Goal: Task Accomplishment & Management: Manage account settings

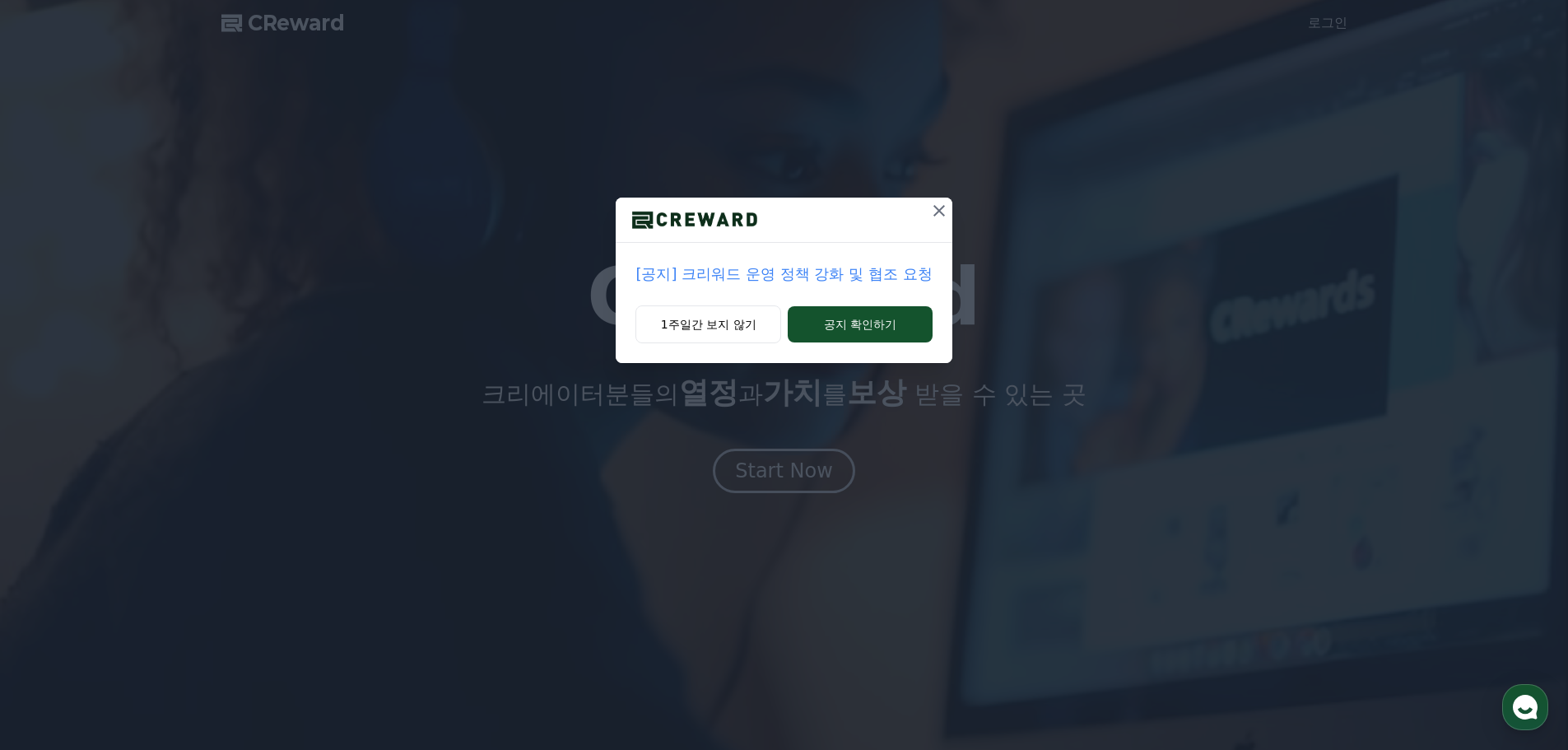
click at [936, 214] on icon at bounding box center [939, 211] width 12 height 12
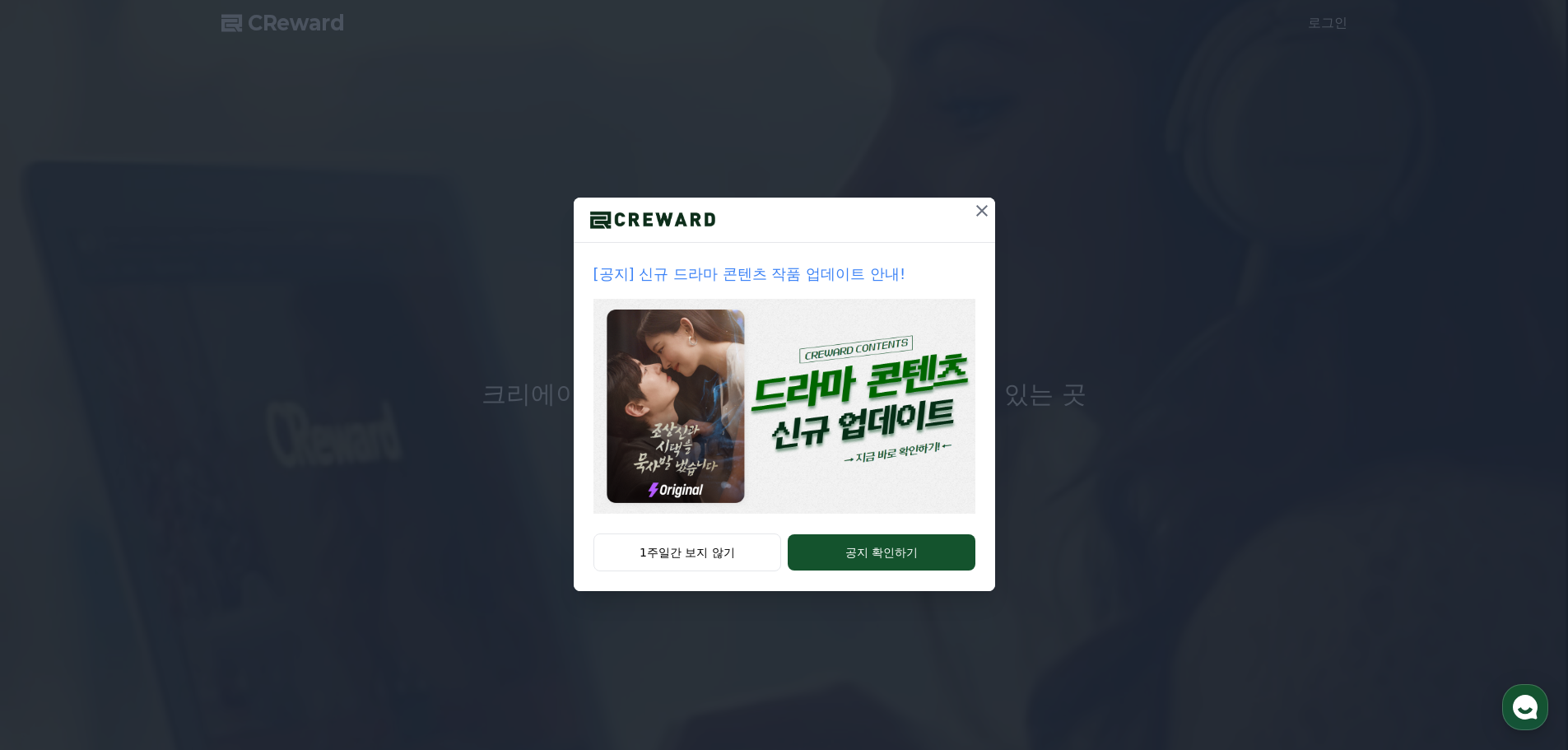
drag, startPoint x: 969, startPoint y: 209, endPoint x: 986, endPoint y: 208, distance: 17.0
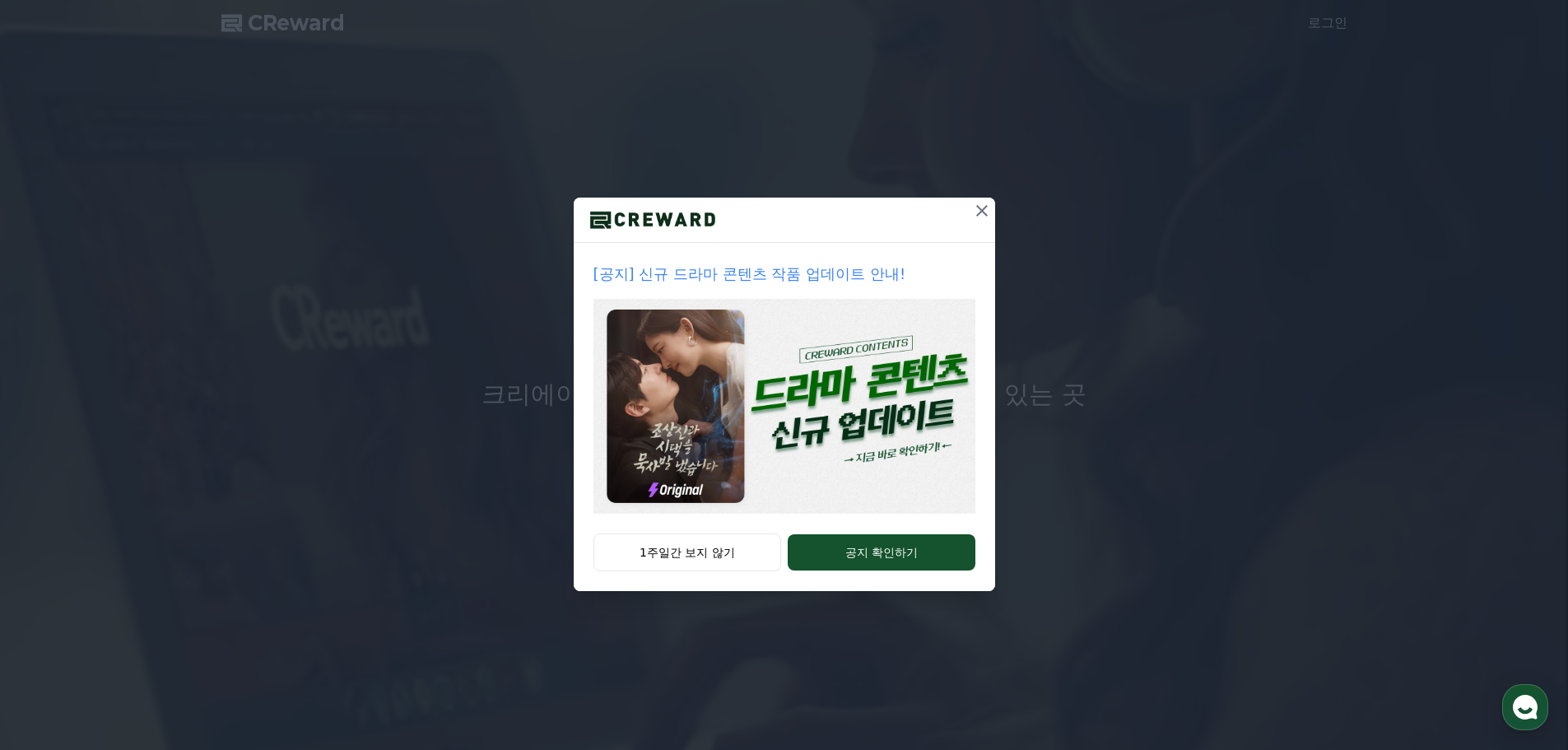
click at [970, 209] on button at bounding box center [982, 210] width 26 height 26
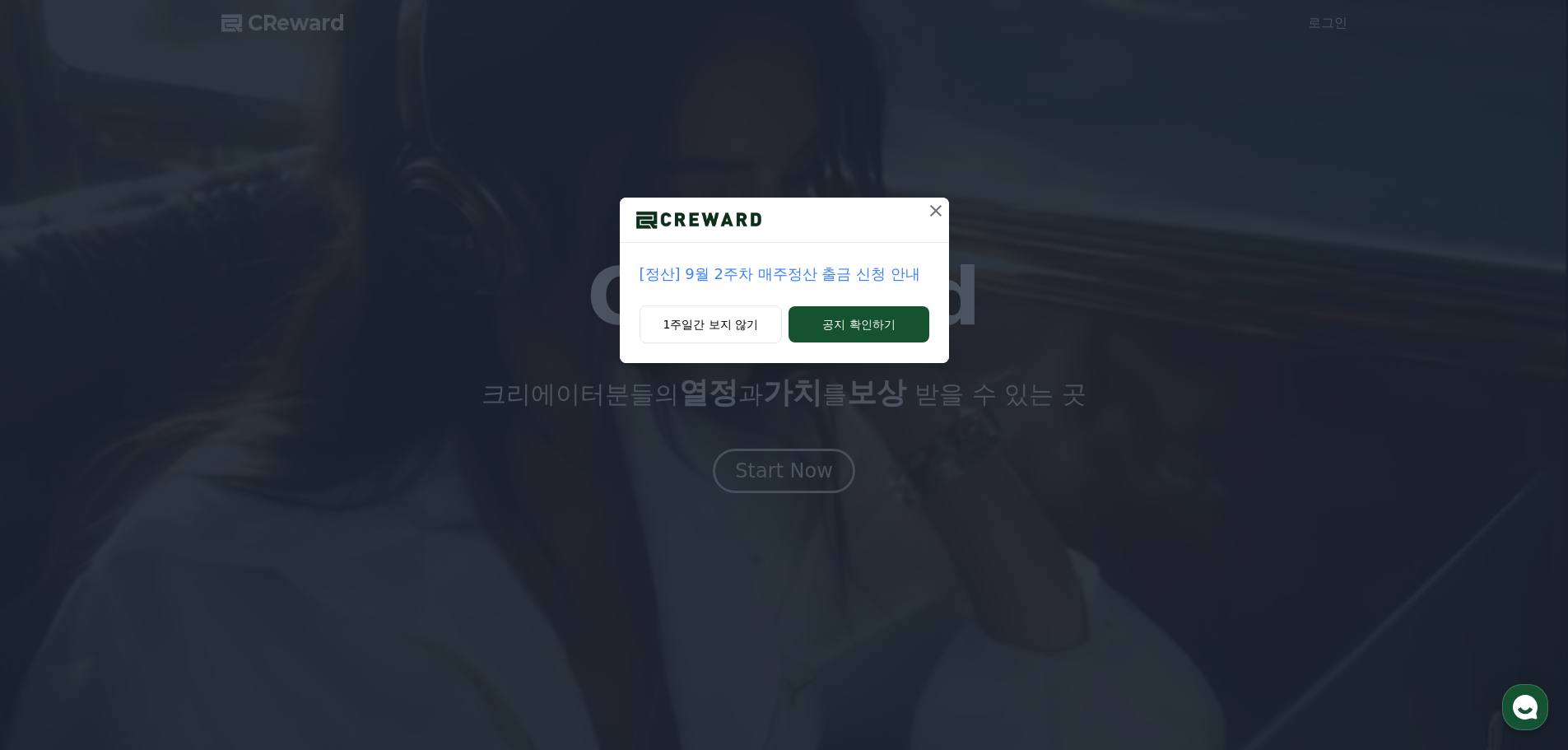
click at [923, 211] on button at bounding box center [936, 210] width 26 height 26
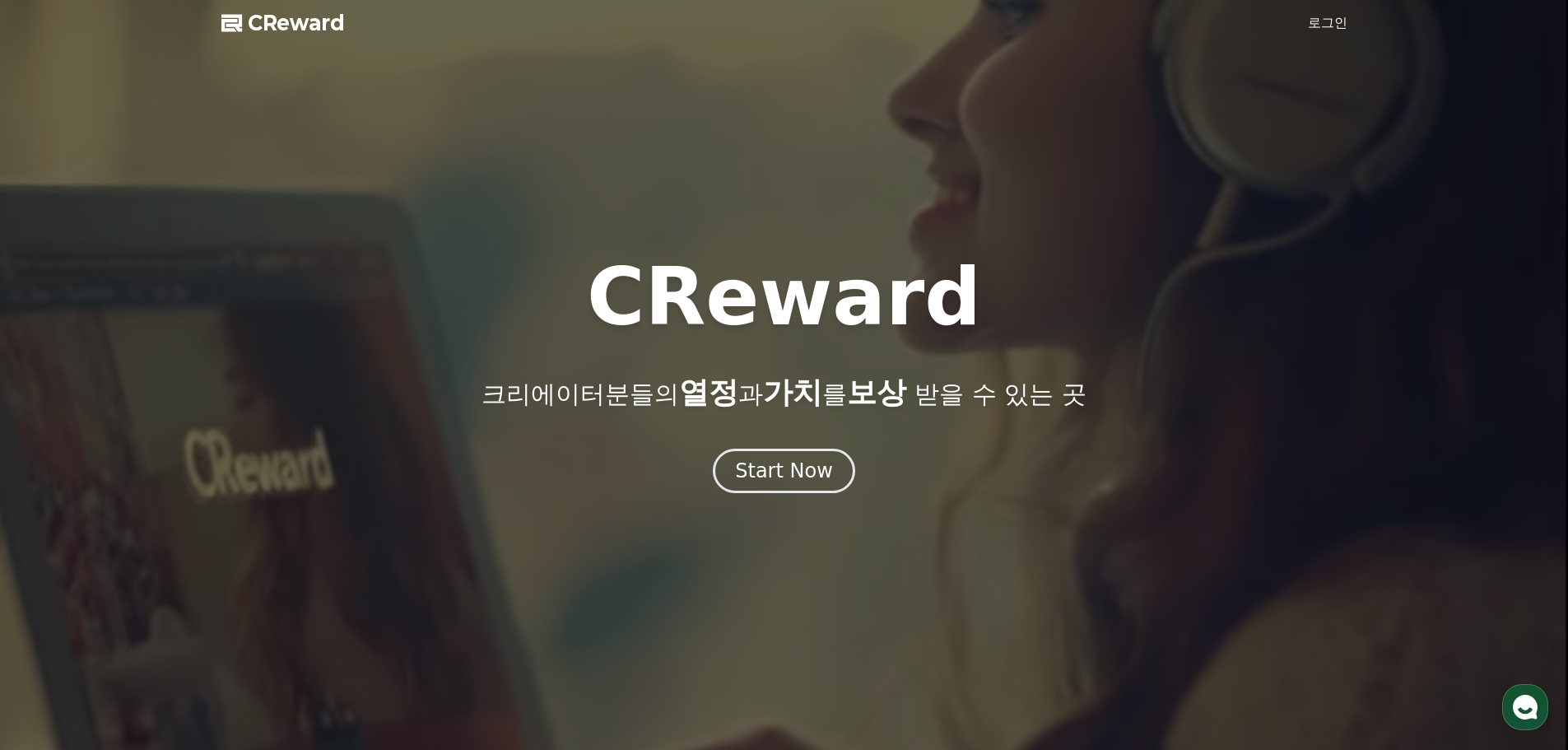
click at [264, 17] on span "CReward" at bounding box center [296, 23] width 97 height 26
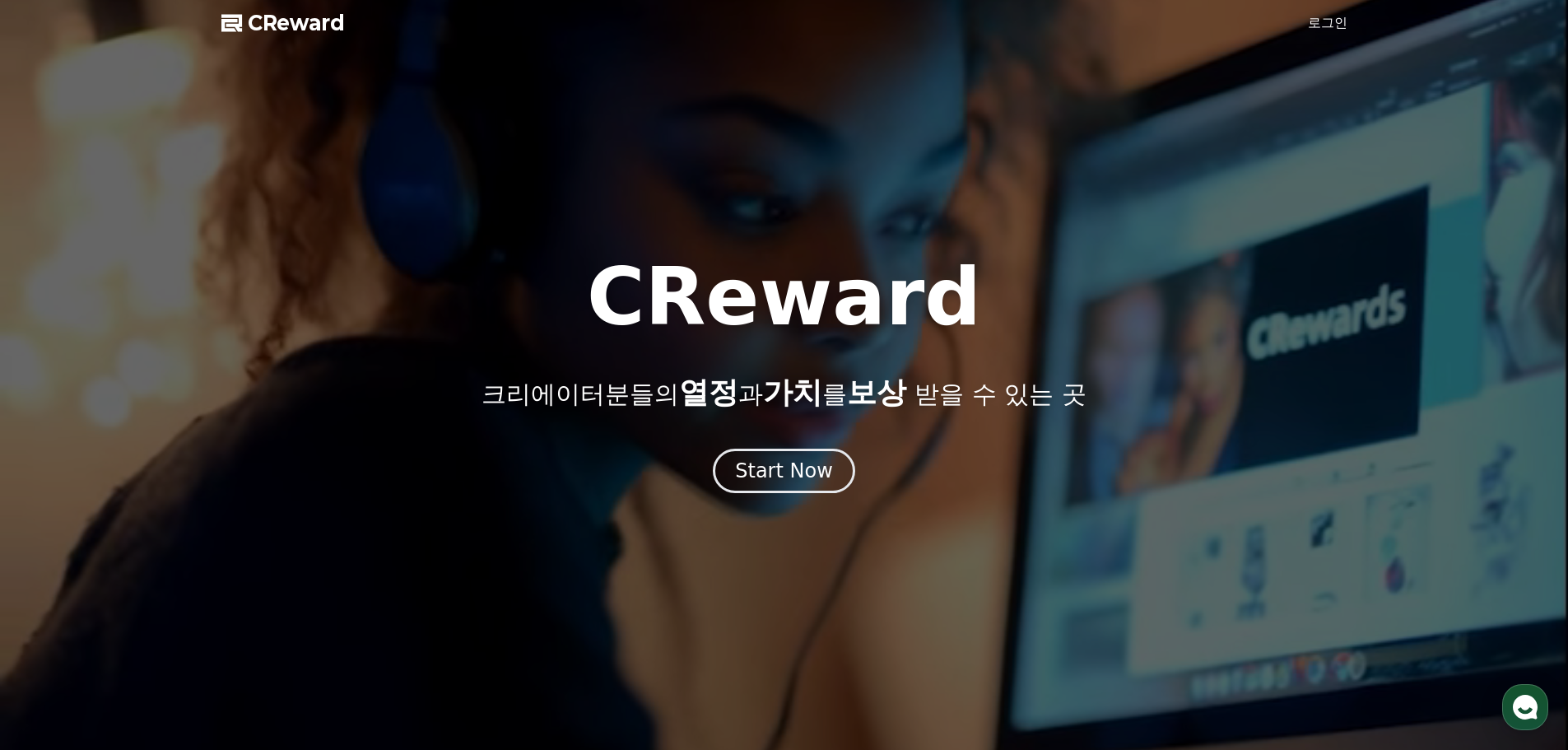
click at [264, 17] on span "CReward" at bounding box center [296, 23] width 97 height 26
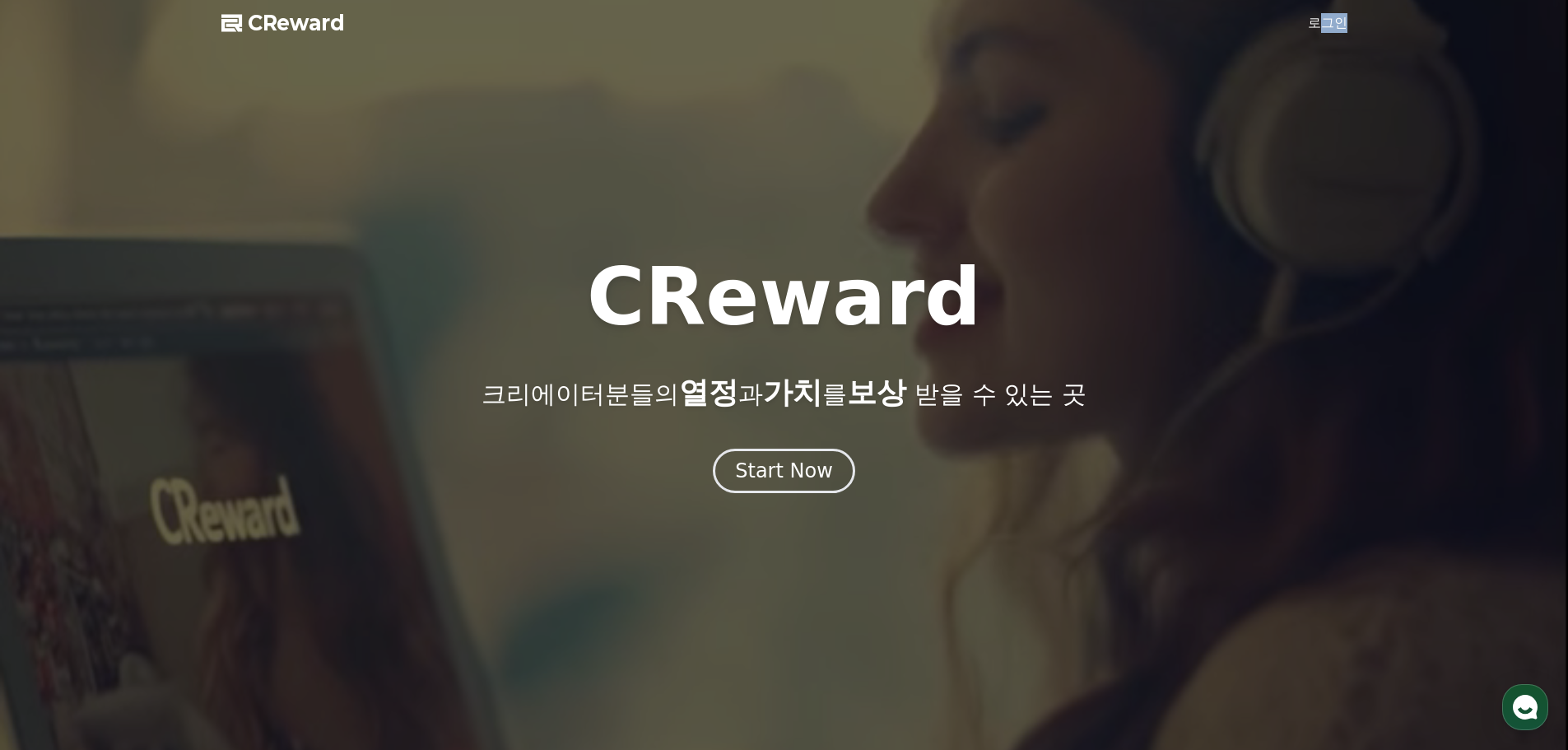
click at [1326, 17] on link "로그인" at bounding box center [1328, 23] width 39 height 20
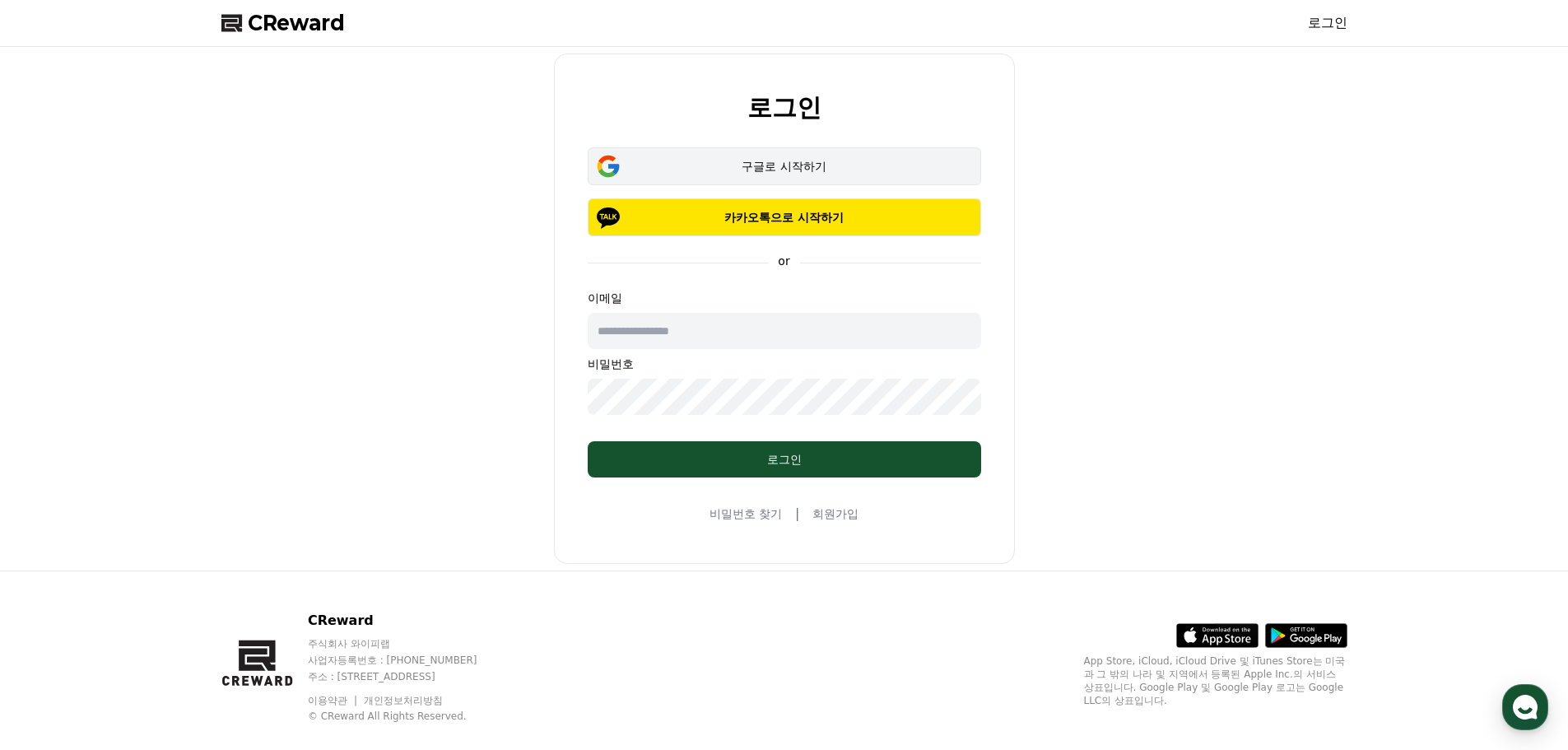
click at [780, 175] on button "구글로 시작하기" at bounding box center [784, 166] width 393 height 38
